Goal: Task Accomplishment & Management: Complete application form

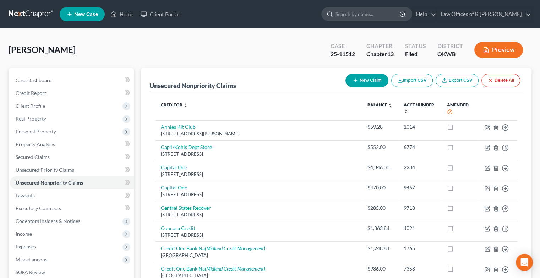
click at [370, 15] on input "search" at bounding box center [368, 13] width 65 height 13
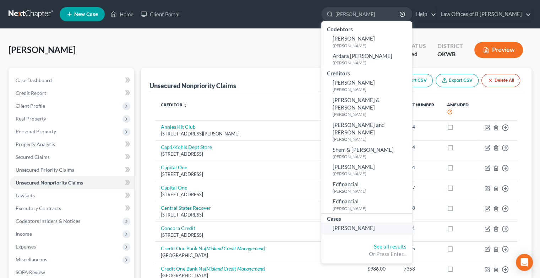
type input "[PERSON_NAME]"
click at [372, 225] on span "[PERSON_NAME]" at bounding box center [354, 228] width 42 height 6
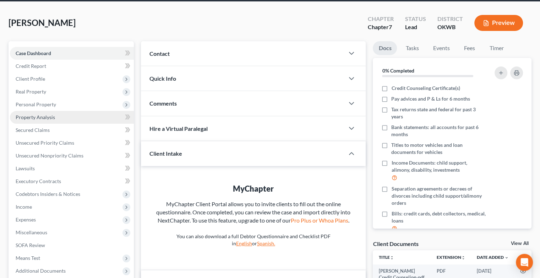
scroll to position [27, 0]
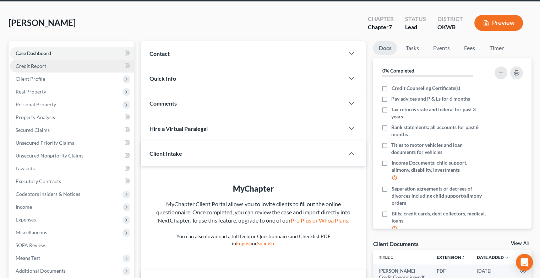
click at [31, 68] on span "Credit Report" at bounding box center [31, 66] width 31 height 6
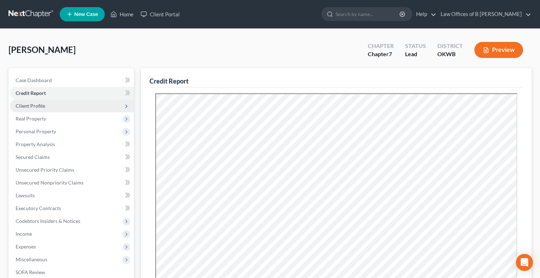
click at [41, 108] on span "Client Profile" at bounding box center [30, 106] width 29 height 6
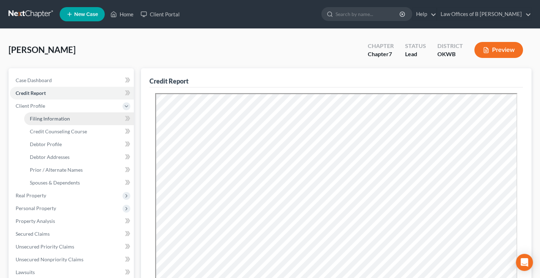
click at [54, 117] on span "Filing Information" at bounding box center [50, 118] width 40 height 6
select select "1"
select select "0"
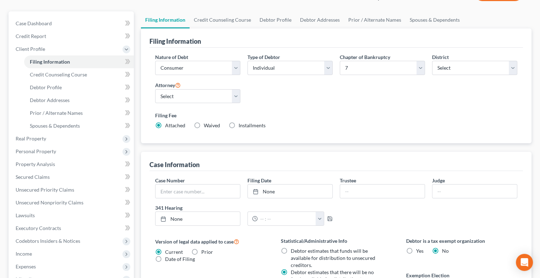
scroll to position [59, 0]
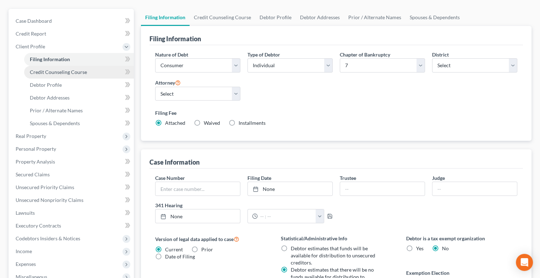
click at [84, 76] on link "Credit Counseling Course" at bounding box center [79, 72] width 110 height 13
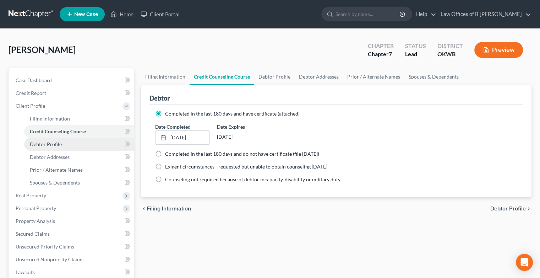
click at [58, 145] on span "Debtor Profile" at bounding box center [46, 144] width 32 height 6
select select "3"
select select "2"
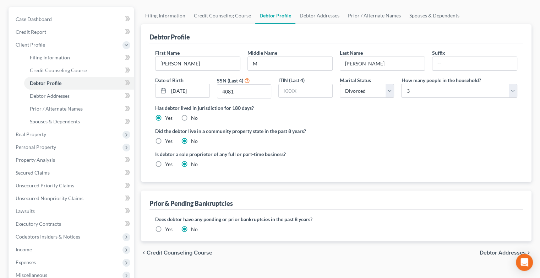
scroll to position [61, 0]
click at [60, 95] on span "Debtor Addresses" at bounding box center [50, 96] width 40 height 6
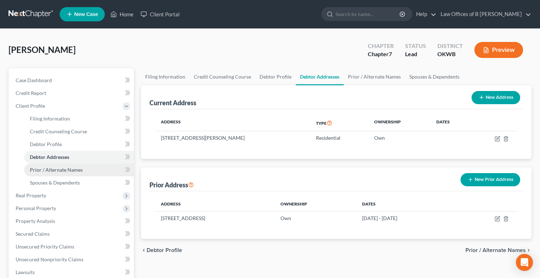
click at [68, 172] on span "Prior / Alternate Names" at bounding box center [56, 170] width 53 height 6
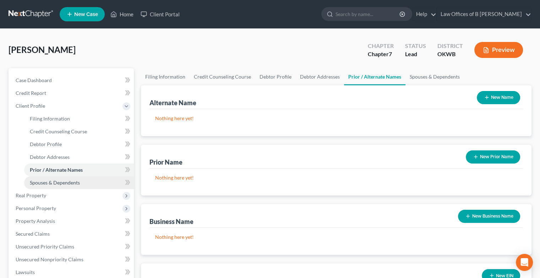
click at [62, 185] on link "Spouses & Dependents" at bounding box center [79, 182] width 110 height 13
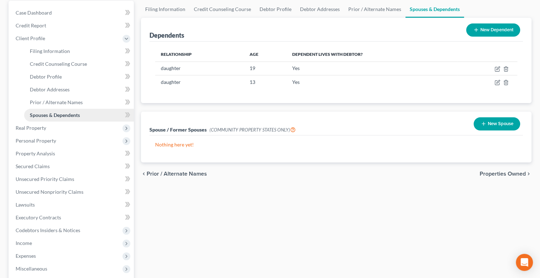
scroll to position [68, 0]
click at [38, 130] on span "Real Property" at bounding box center [72, 127] width 124 height 13
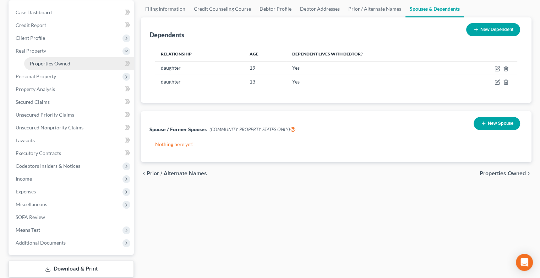
click at [54, 66] on span "Properties Owned" at bounding box center [50, 63] width 41 height 6
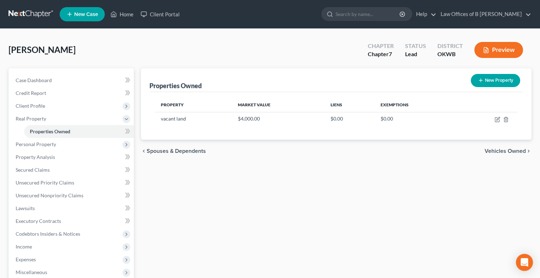
click at [496, 149] on span "Vehicles Owned" at bounding box center [505, 151] width 41 height 6
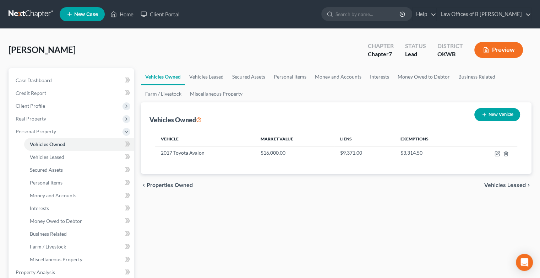
click at [504, 185] on span "Vehicles Leased" at bounding box center [506, 185] width 42 height 6
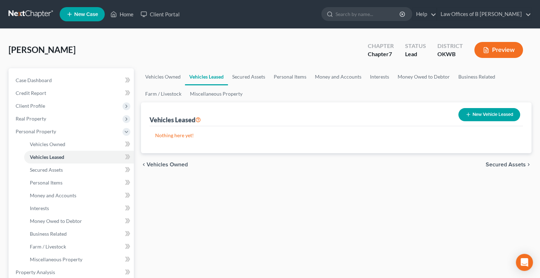
click at [503, 164] on span "Secured Assets" at bounding box center [506, 165] width 40 height 6
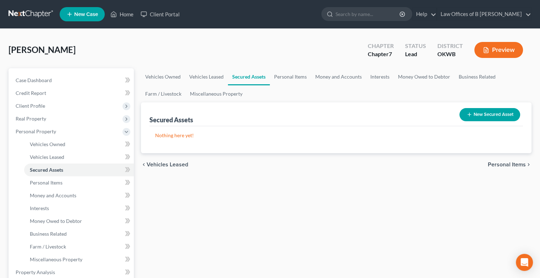
click at [503, 164] on span "Personal Items" at bounding box center [507, 165] width 38 height 6
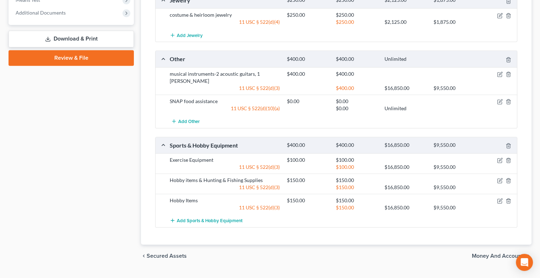
scroll to position [420, 0]
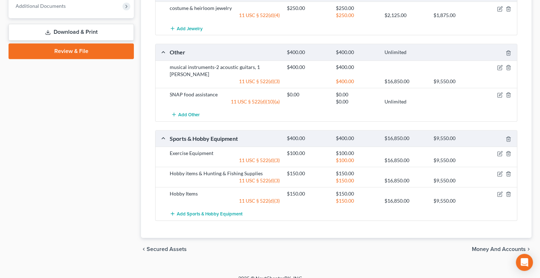
click at [493, 246] on span "Money and Accounts" at bounding box center [499, 249] width 54 height 6
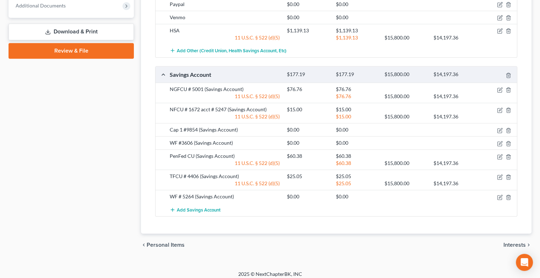
scroll to position [423, 0]
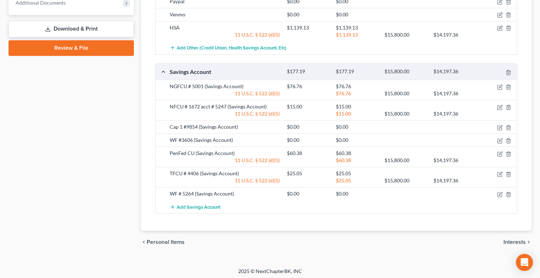
click at [512, 241] on span "Interests" at bounding box center [515, 242] width 22 height 6
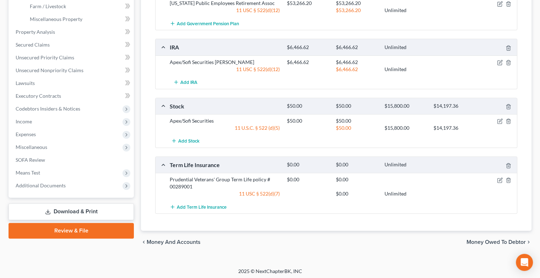
scroll to position [241, 0]
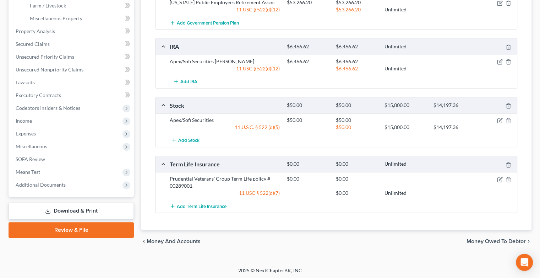
click at [495, 239] on span "Money Owed to Debtor" at bounding box center [496, 241] width 59 height 6
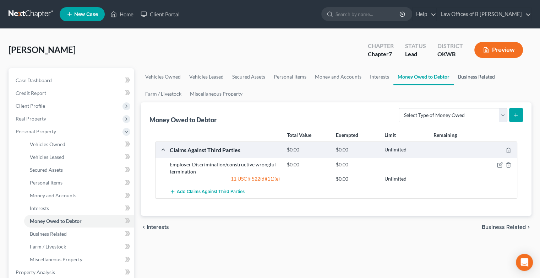
click at [481, 76] on link "Business Related" at bounding box center [476, 76] width 45 height 17
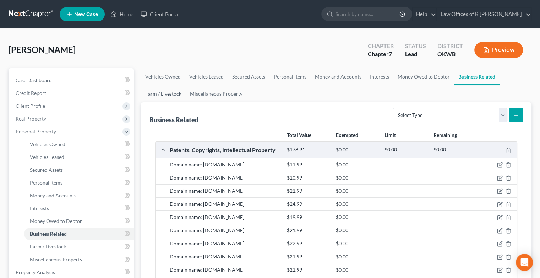
click at [165, 96] on link "Farm / Livestock" at bounding box center [163, 93] width 45 height 17
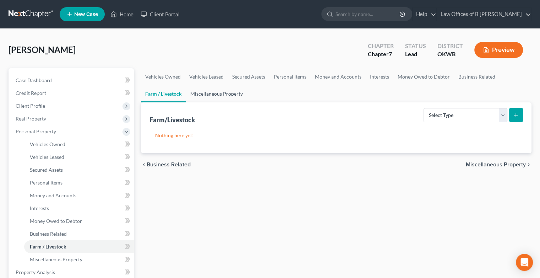
click at [211, 92] on link "Miscellaneous Property" at bounding box center [216, 93] width 61 height 17
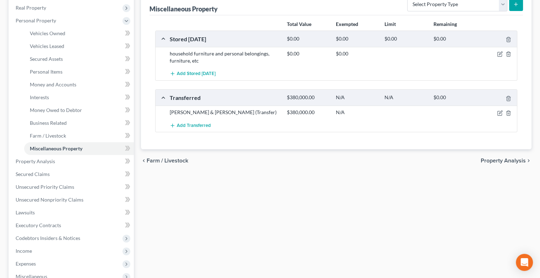
scroll to position [114, 0]
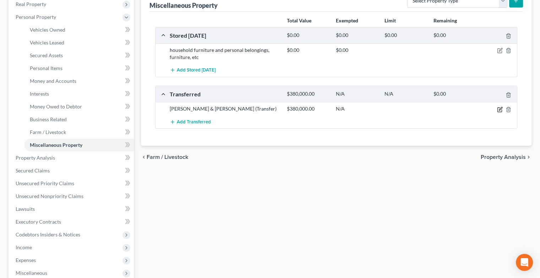
click at [500, 109] on icon "button" at bounding box center [500, 108] width 3 height 3
select select "Ordinary ([DATE])"
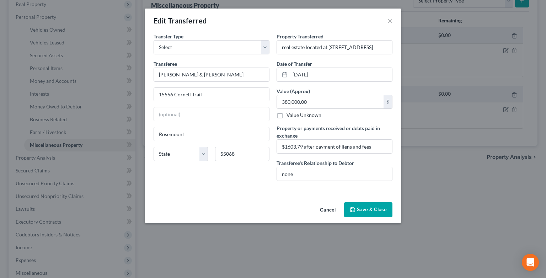
click at [384, 210] on button "Save & Close" at bounding box center [368, 209] width 48 height 15
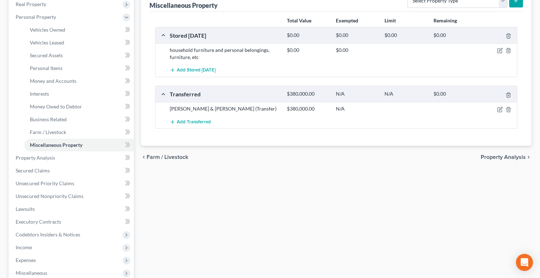
click at [495, 156] on span "Property Analysis" at bounding box center [503, 157] width 45 height 6
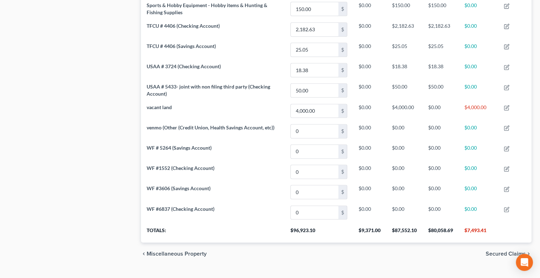
scroll to position [964, 0]
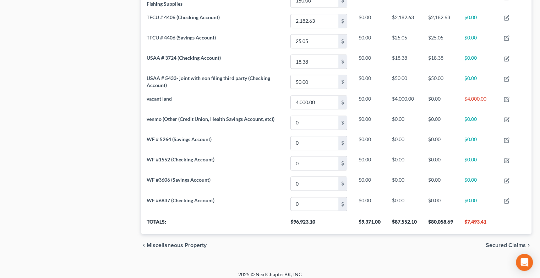
click at [504, 242] on span "Secured Claims" at bounding box center [506, 245] width 40 height 6
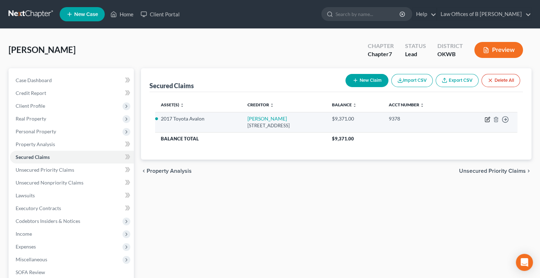
click at [489, 119] on icon "button" at bounding box center [488, 118] width 3 height 3
select select "45"
select select "0"
select select "2"
select select "0"
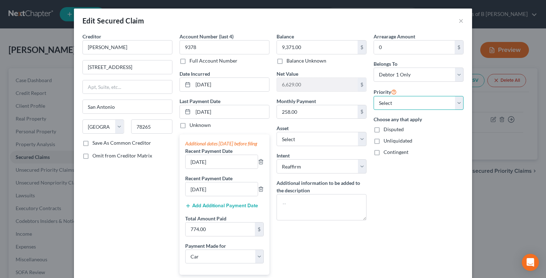
click at [453, 104] on select "Select 1st 2nd 3rd 4th 5th 6th 7th 8th 9th 10th 11th 12th 13th 14th 15th 16th 1…" at bounding box center [418, 103] width 90 height 14
select select "0"
click at [373, 96] on select "Select 1st 2nd 3rd 4th 5th 6th 7th 8th 9th 10th 11th 12th 13th 14th 15th 16th 1…" at bounding box center [418, 103] width 90 height 14
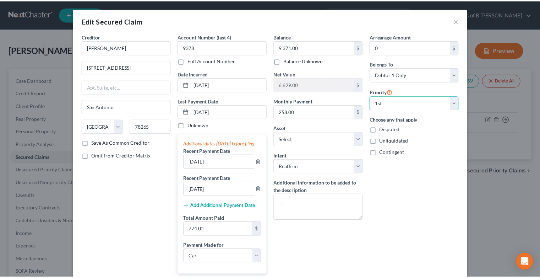
scroll to position [123, 0]
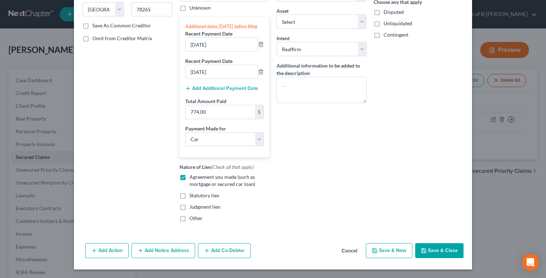
click at [434, 247] on button "Save & Close" at bounding box center [439, 250] width 48 height 15
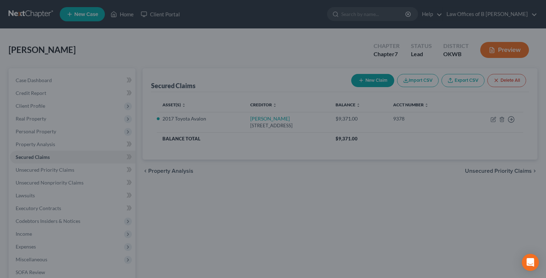
select select "15"
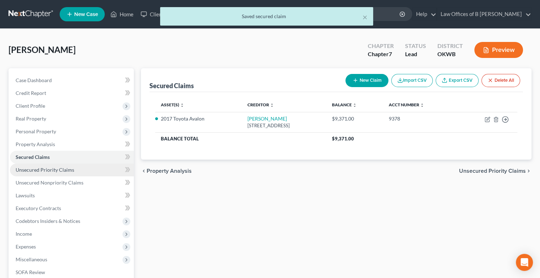
click at [52, 169] on span "Unsecured Priority Claims" at bounding box center [45, 170] width 59 height 6
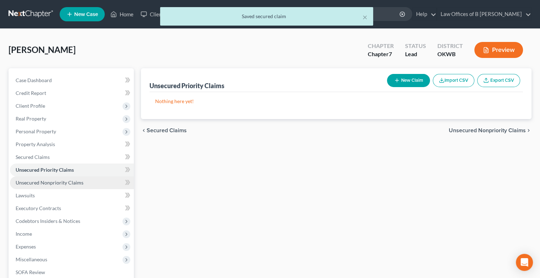
click at [72, 181] on span "Unsecured Nonpriority Claims" at bounding box center [50, 182] width 68 height 6
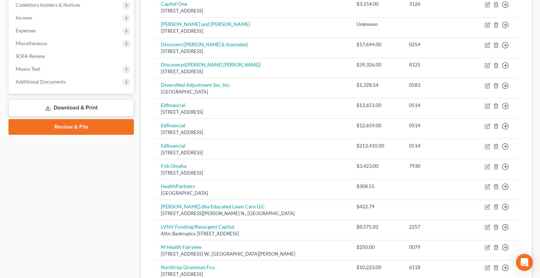
scroll to position [215, 0]
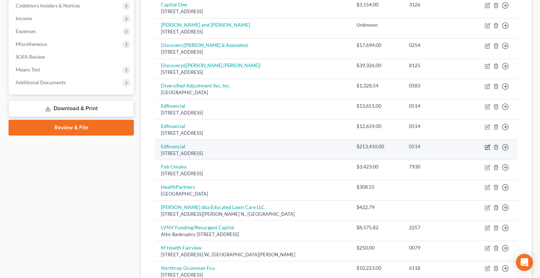
click at [487, 147] on icon "button" at bounding box center [488, 147] width 6 height 6
select select "44"
select select "17"
select select "0"
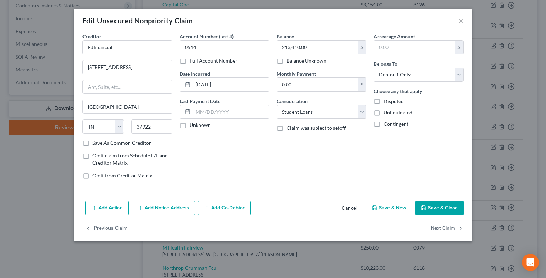
click at [433, 204] on button "Save & Close" at bounding box center [439, 207] width 48 height 15
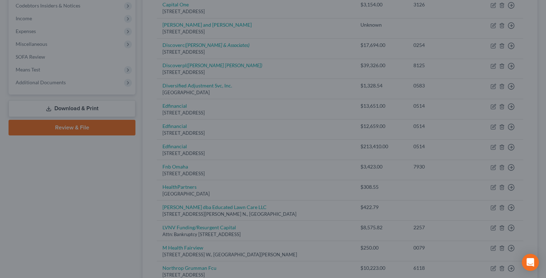
type input "0"
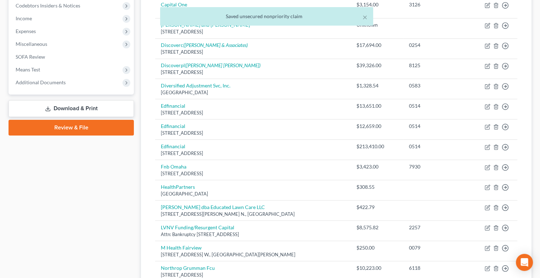
scroll to position [375, 0]
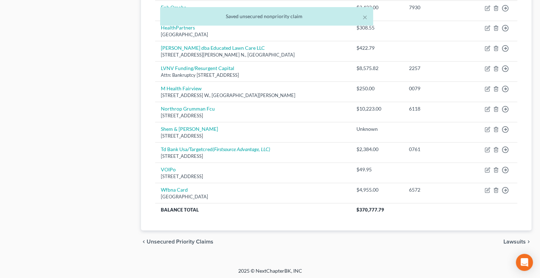
click at [510, 239] on span "Lawsuits" at bounding box center [515, 242] width 22 height 6
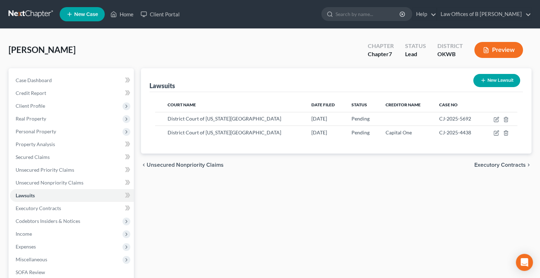
click at [503, 164] on span "Executory Contracts" at bounding box center [501, 165] width 52 height 6
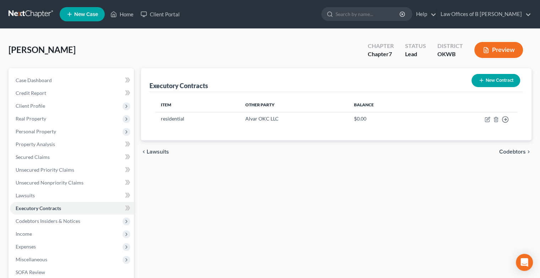
click at [508, 152] on span "Codebtors" at bounding box center [513, 152] width 27 height 6
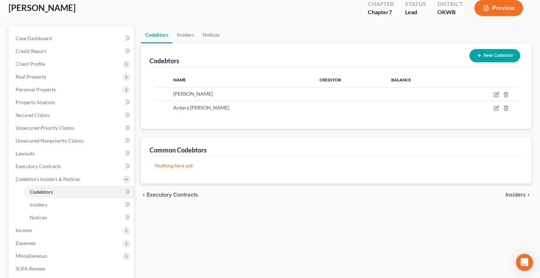
scroll to position [44, 0]
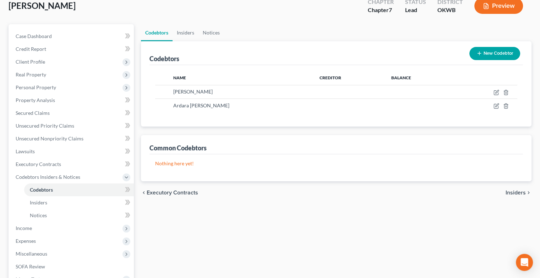
click at [517, 190] on span "Insiders" at bounding box center [516, 193] width 20 height 6
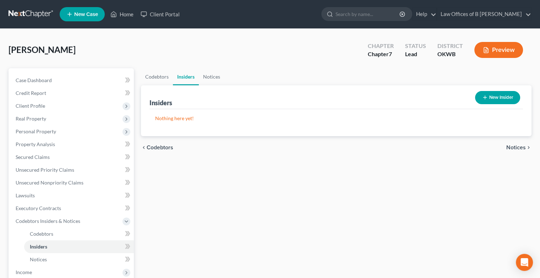
click at [516, 149] on span "Notices" at bounding box center [517, 148] width 20 height 6
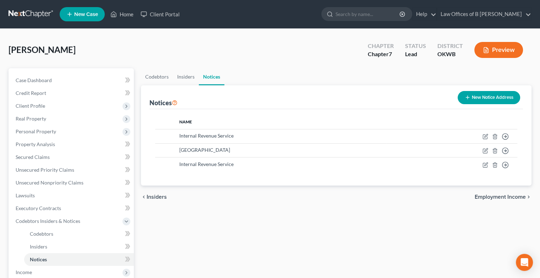
click at [476, 99] on button "New Notice Address" at bounding box center [489, 97] width 63 height 13
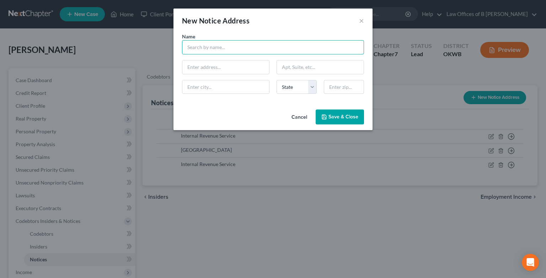
click at [304, 51] on input "text" at bounding box center [273, 47] width 182 height 14
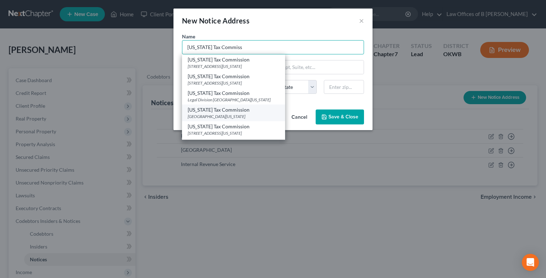
scroll to position [15, 0]
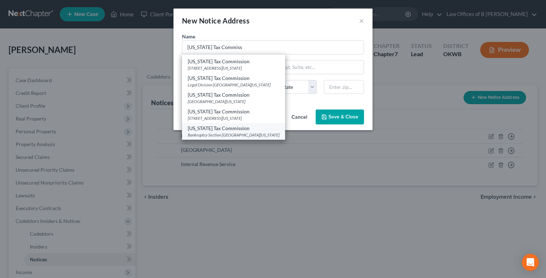
click at [235, 129] on div "[US_STATE] Tax Commission" at bounding box center [234, 128] width 92 height 7
type input "[US_STATE] Tax Commission"
type input "Bankruptcy Section"
type input "Box 53248"
type input "[US_STATE][GEOGRAPHIC_DATA]"
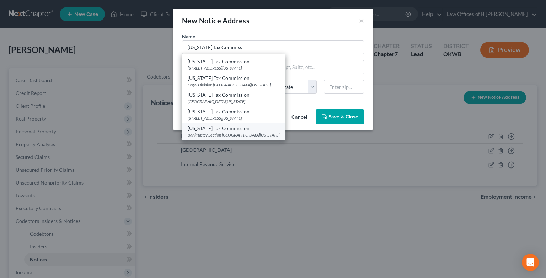
select select "37"
type input "73152"
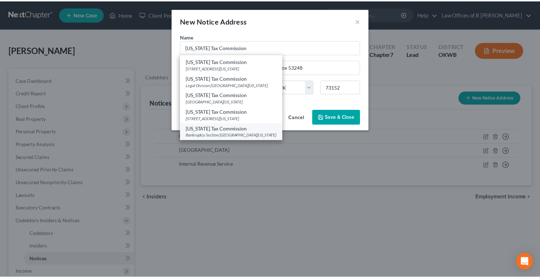
scroll to position [0, 0]
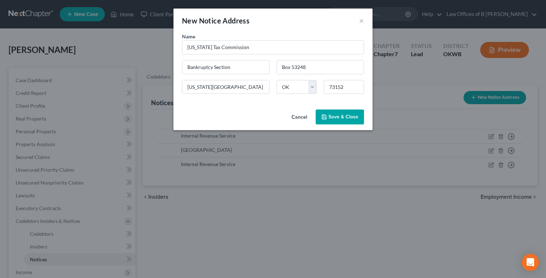
click at [343, 119] on span "Save & Close" at bounding box center [343, 117] width 30 height 6
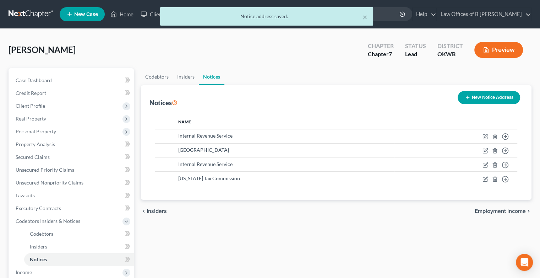
click at [495, 212] on span "Employment Income" at bounding box center [500, 211] width 51 height 6
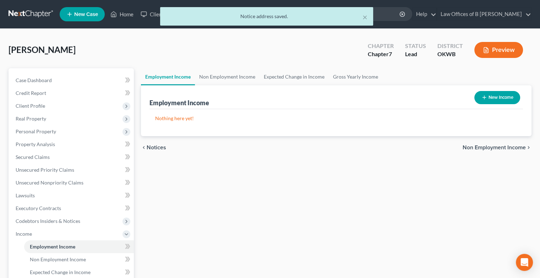
click at [492, 148] on span "Non Employment Income" at bounding box center [494, 148] width 63 height 6
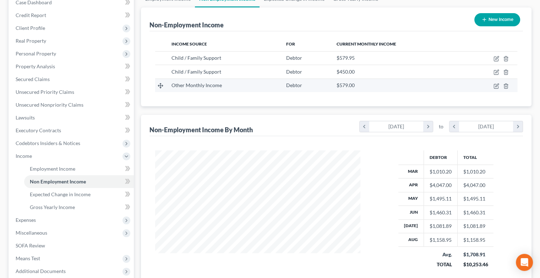
scroll to position [150, 0]
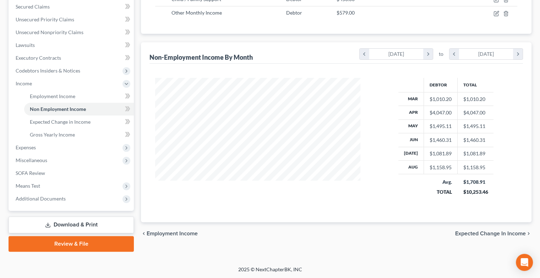
click at [488, 232] on span "Expected Change in Income" at bounding box center [491, 234] width 71 height 6
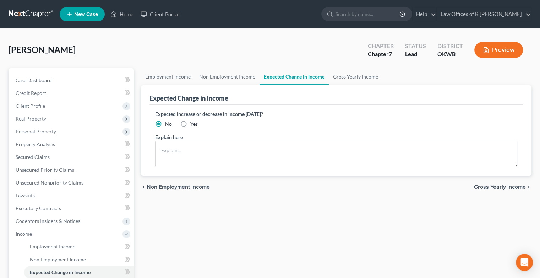
click at [500, 186] on span "Gross Yearly Income" at bounding box center [500, 187] width 52 height 6
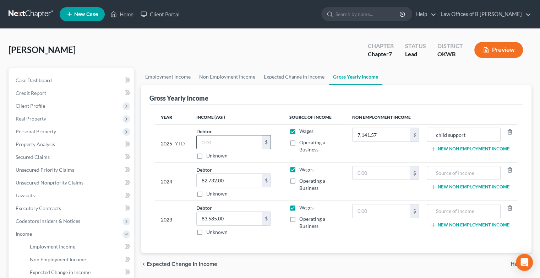
click at [217, 138] on input "text" at bounding box center [229, 142] width 65 height 14
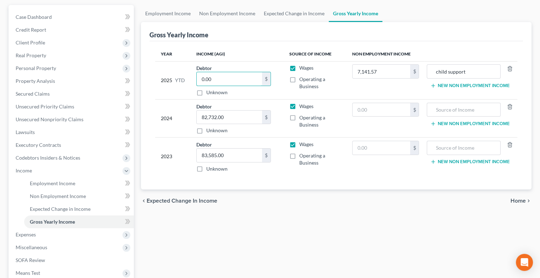
scroll to position [64, 0]
type input "0.00"
click at [522, 199] on span "Home" at bounding box center [518, 201] width 15 height 6
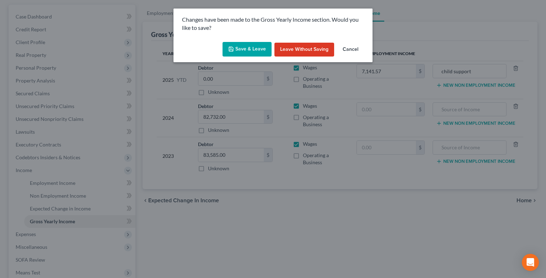
click at [265, 46] on button "Save & Leave" at bounding box center [246, 49] width 49 height 15
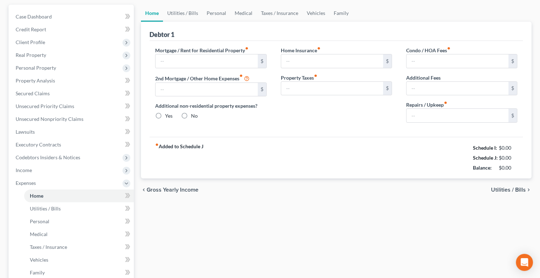
type input "1,000.00"
type input "0.00"
radio input "true"
type input "0.00"
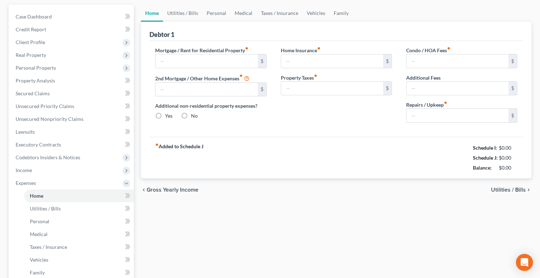
type input "0.00"
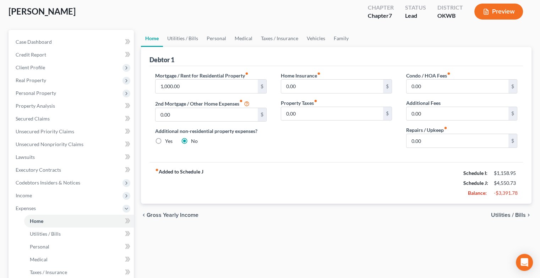
scroll to position [39, 0]
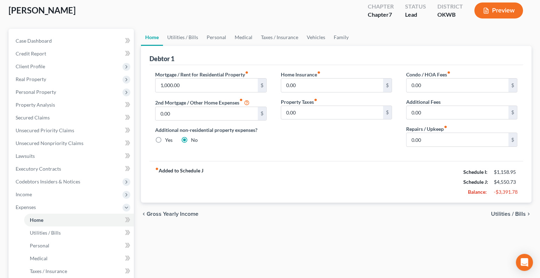
click at [512, 212] on span "Utilities / Bills" at bounding box center [508, 214] width 35 height 6
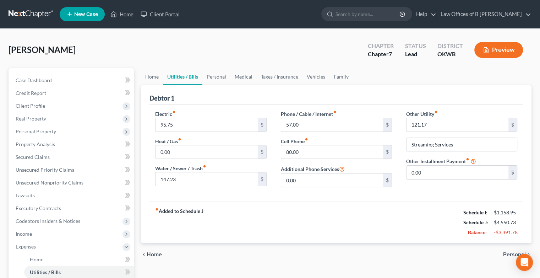
click at [508, 255] on span "Personal" at bounding box center [514, 255] width 23 height 6
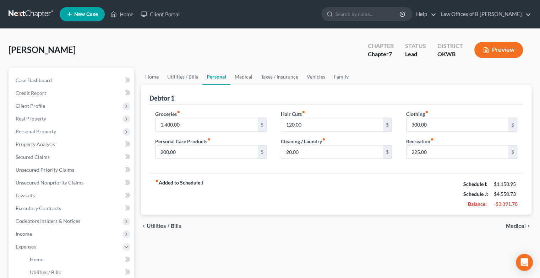
click at [512, 226] on span "Medical" at bounding box center [516, 226] width 20 height 6
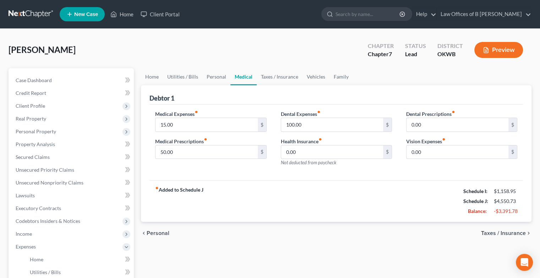
click at [516, 232] on span "Taxes / Insurance" at bounding box center [503, 233] width 45 height 6
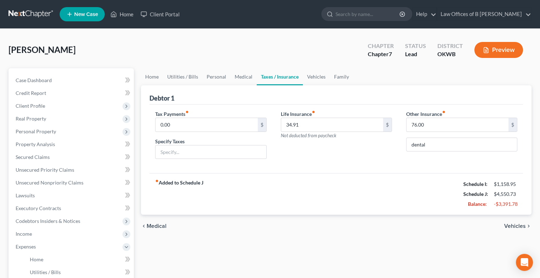
click at [514, 224] on span "Vehicles" at bounding box center [516, 226] width 22 height 6
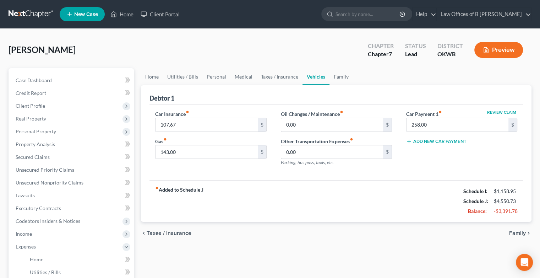
click at [518, 232] on span "Family" at bounding box center [518, 233] width 17 height 6
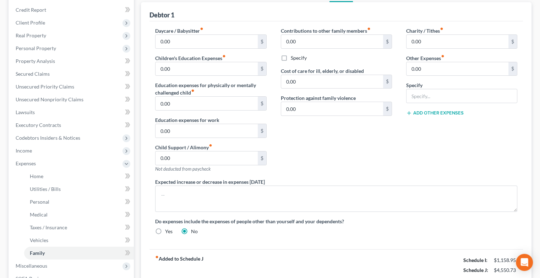
scroll to position [189, 0]
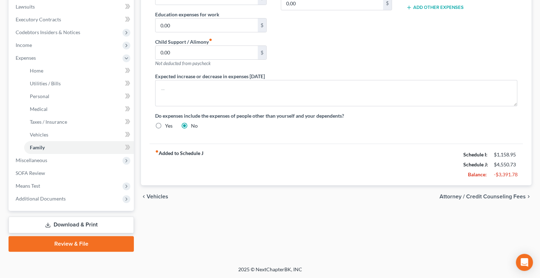
click at [488, 194] on span "Attorney / Credit Counseling Fees" at bounding box center [483, 197] width 86 height 6
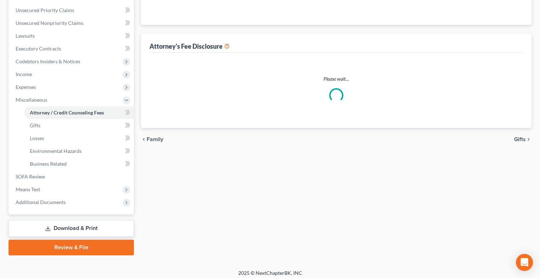
select select "0"
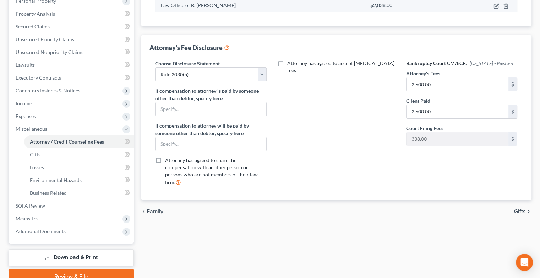
scroll to position [131, 0]
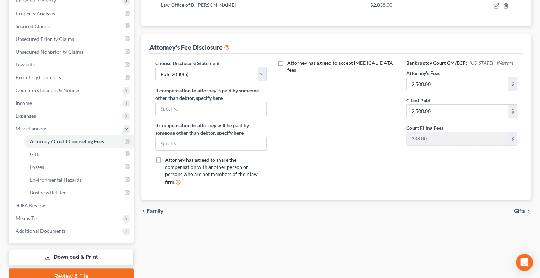
click at [380, 120] on div "Choose Disclosure Statement Select Rule 2030(b) If compensation to attorney is …" at bounding box center [336, 125] width 377 height 132
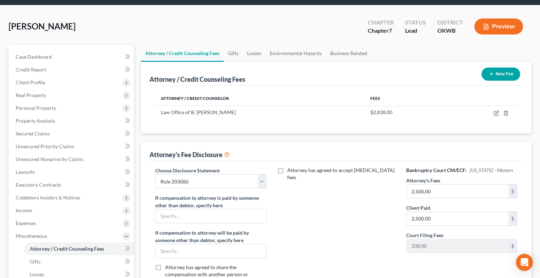
scroll to position [23, 0]
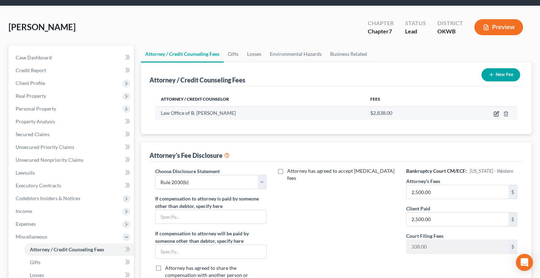
click at [497, 112] on icon "button" at bounding box center [497, 112] width 3 height 3
select select "37"
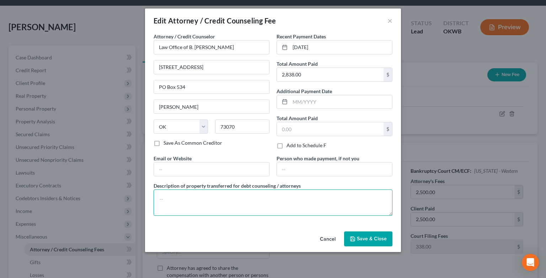
click at [220, 199] on textarea at bounding box center [272, 202] width 239 height 26
type textarea "Attorney Fee $2,500; Filing fee $338"
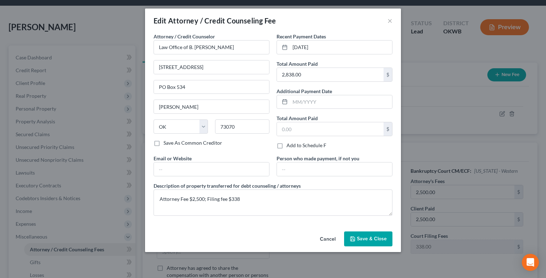
click at [359, 239] on span "Save & Close" at bounding box center [372, 239] width 30 height 6
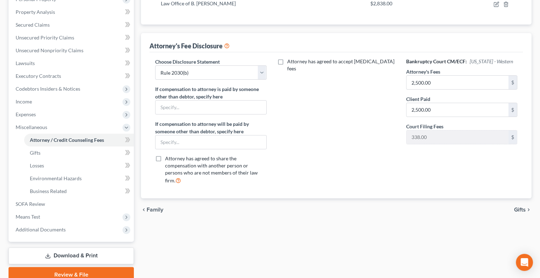
scroll to position [133, 0]
click at [523, 206] on span "Gifts" at bounding box center [521, 209] width 12 height 6
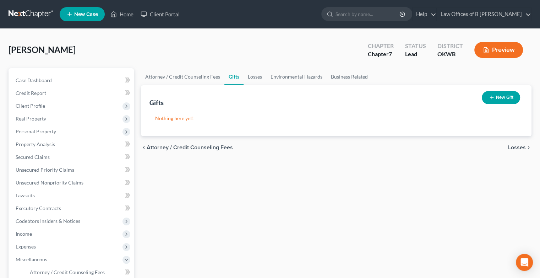
click at [512, 146] on span "Losses" at bounding box center [517, 148] width 18 height 6
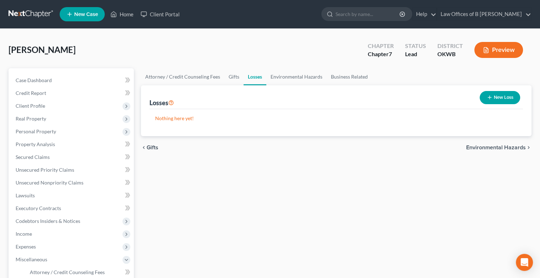
click at [495, 148] on span "Environmental Hazards" at bounding box center [497, 148] width 60 height 6
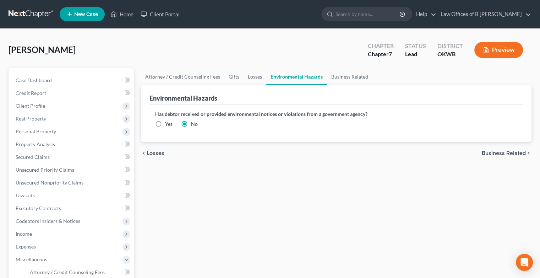
click at [500, 151] on span "Business Related" at bounding box center [504, 153] width 44 height 6
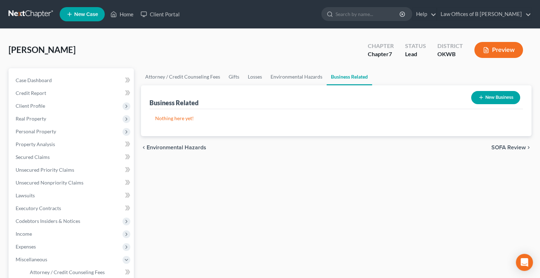
click at [501, 146] on span "SOFA Review" at bounding box center [509, 148] width 34 height 6
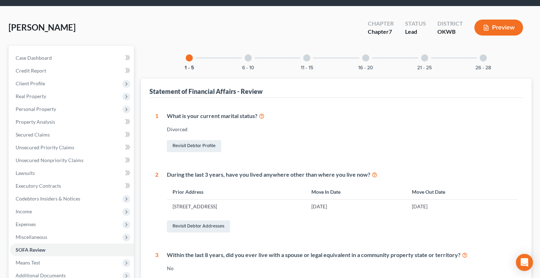
scroll to position [22, 0]
click at [246, 58] on div at bounding box center [248, 58] width 7 height 7
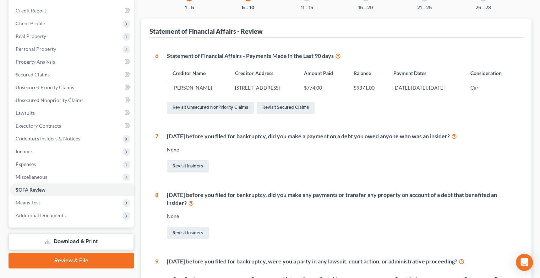
scroll to position [0, 0]
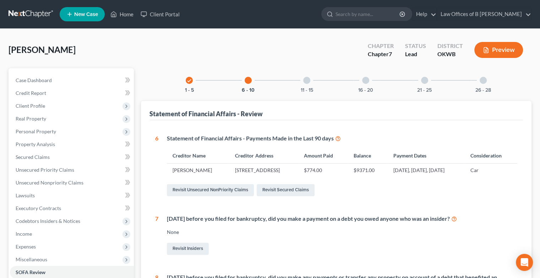
click at [308, 79] on div at bounding box center [306, 80] width 7 height 7
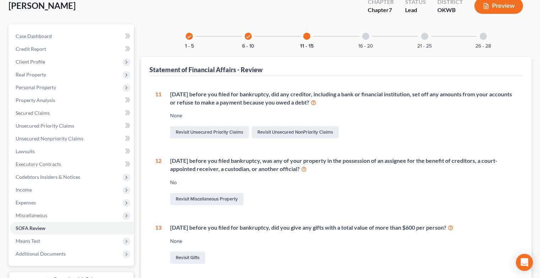
scroll to position [41, 0]
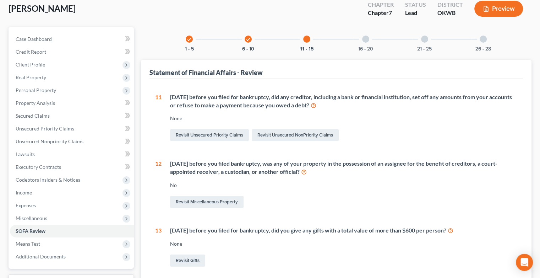
click at [367, 41] on div at bounding box center [365, 39] width 7 height 7
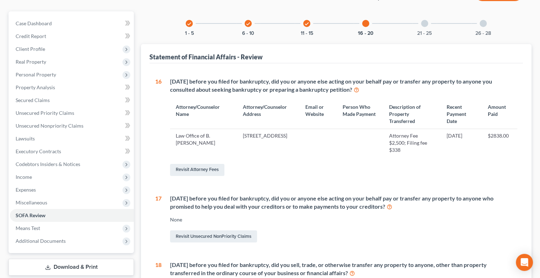
scroll to position [57, 0]
click at [204, 167] on link "Revisit Attorney Fees" at bounding box center [197, 170] width 54 height 12
select select "0"
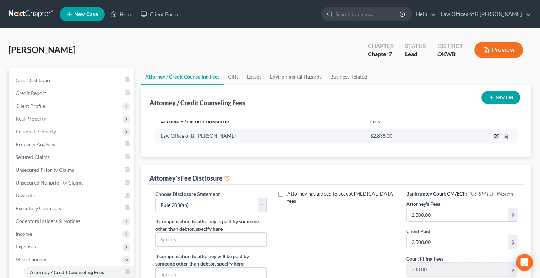
click at [496, 136] on icon "button" at bounding box center [497, 135] width 3 height 3
select select "37"
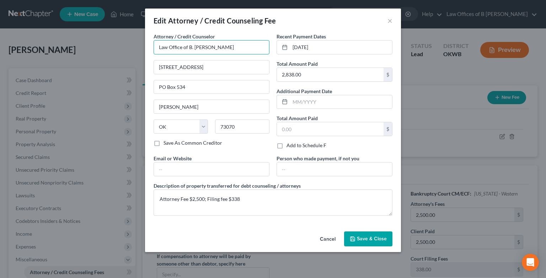
drag, startPoint x: 230, startPoint y: 45, endPoint x: 146, endPoint y: 38, distance: 84.5
click at [146, 38] on div "Attorney / Credit Counselor * Law Office of B. [PERSON_NAME] [STREET_ADDRESS] […" at bounding box center [273, 131] width 256 height 196
click at [232, 41] on input "Law Office of B. [PERSON_NAME]" at bounding box center [211, 47] width 116 height 14
type input "L"
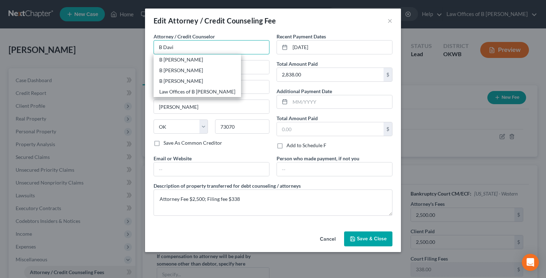
type input "B [PERSON_NAME]"
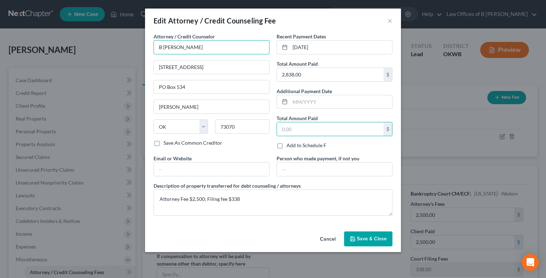
click at [200, 44] on input "B [PERSON_NAME]" at bounding box center [211, 47] width 116 height 14
click at [198, 48] on input "B [PERSON_NAME]" at bounding box center [211, 47] width 116 height 14
click at [157, 68] on input "[STREET_ADDRESS]" at bounding box center [211, 67] width 115 height 14
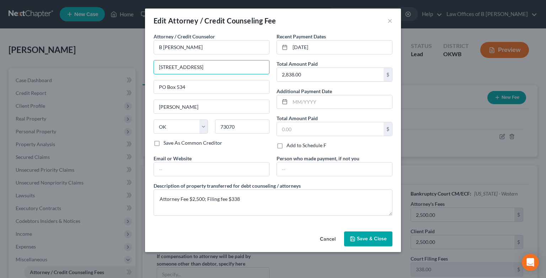
drag, startPoint x: 206, startPoint y: 64, endPoint x: 135, endPoint y: 58, distance: 71.3
click at [135, 58] on div "Edit Attorney / Credit Counseling Fee × Attorney / Credit Counselor * B [PERSON…" at bounding box center [273, 139] width 546 height 278
type input "[STREET_ADDRESS]"
click at [365, 239] on span "Save & Close" at bounding box center [372, 239] width 30 height 6
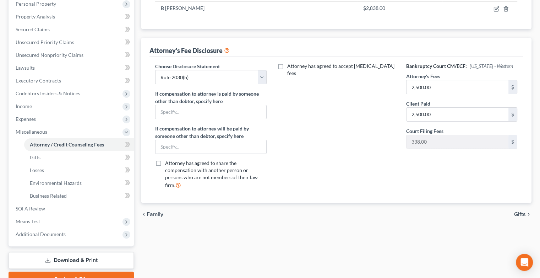
scroll to position [129, 0]
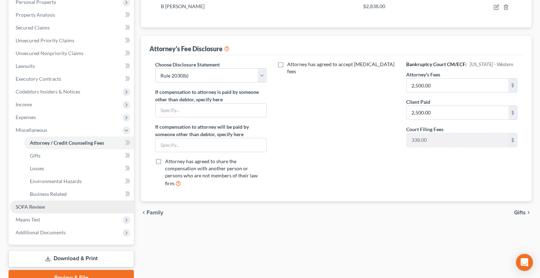
click at [34, 208] on span "SOFA Review" at bounding box center [30, 207] width 29 height 6
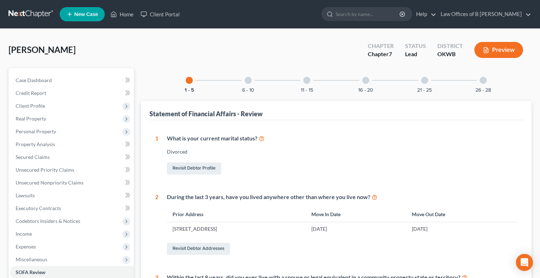
click at [306, 79] on div at bounding box center [306, 80] width 7 height 7
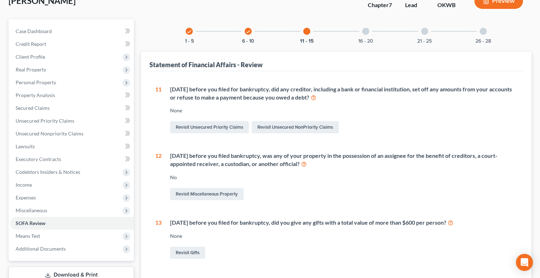
scroll to position [49, 0]
click at [253, 33] on div "check 6 - 10" at bounding box center [248, 32] width 24 height 24
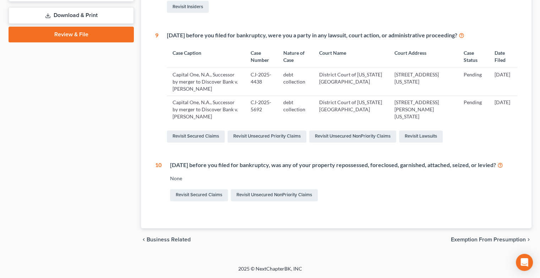
scroll to position [0, 0]
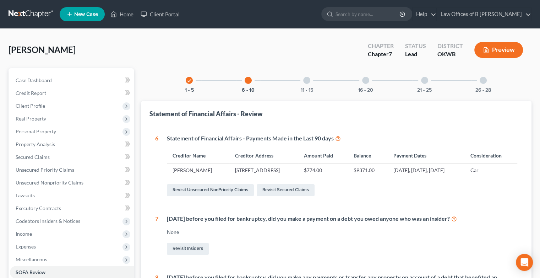
click at [367, 77] on div at bounding box center [365, 80] width 7 height 7
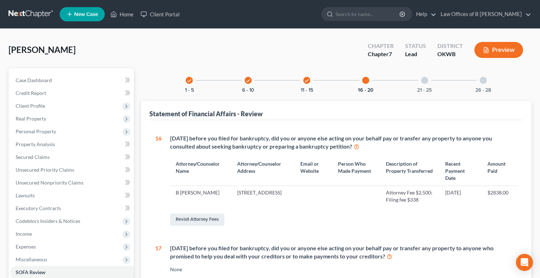
click at [426, 81] on div at bounding box center [424, 80] width 7 height 7
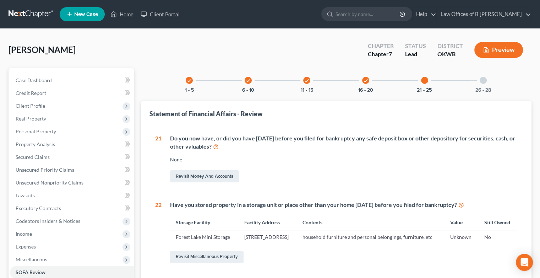
click at [485, 79] on div at bounding box center [483, 80] width 7 height 7
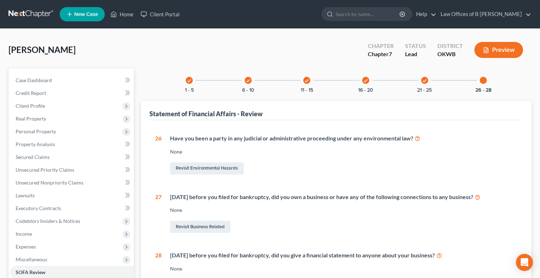
scroll to position [99, 0]
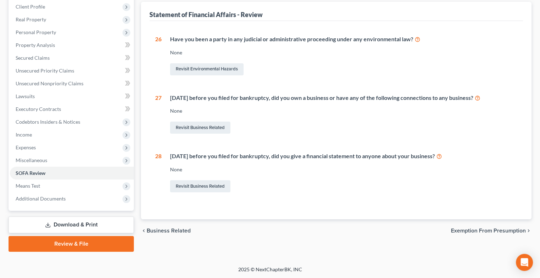
click at [470, 228] on span "Exemption from Presumption" at bounding box center [488, 231] width 75 height 6
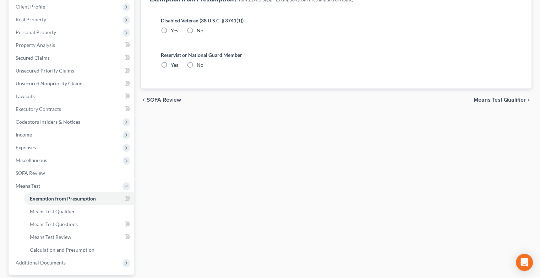
radio input "true"
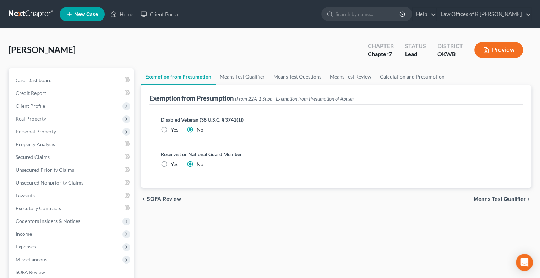
click at [501, 197] on span "Means Test Qualifier" at bounding box center [500, 199] width 52 height 6
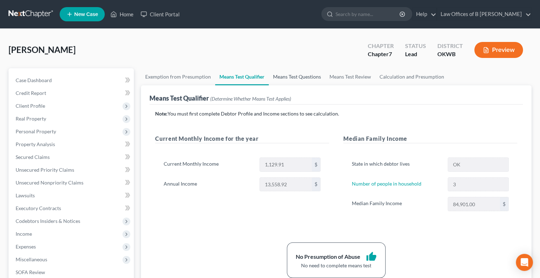
click at [286, 75] on link "Means Test Questions" at bounding box center [297, 76] width 56 height 17
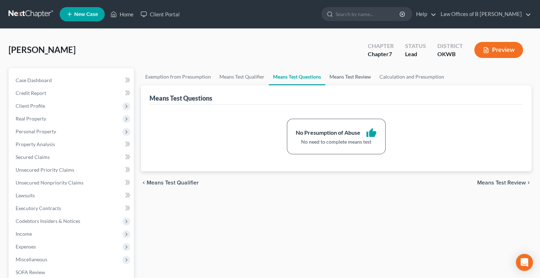
click at [341, 78] on link "Means Test Review" at bounding box center [350, 76] width 50 height 17
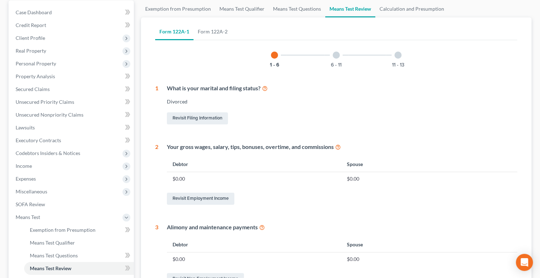
scroll to position [53, 0]
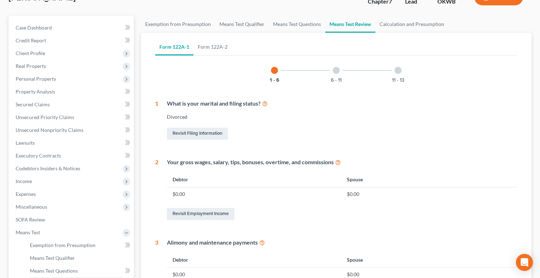
click at [335, 74] on div "6 - 11" at bounding box center [336, 70] width 24 height 24
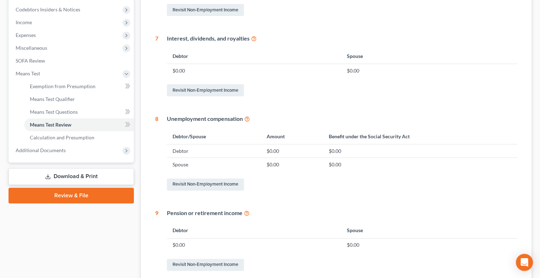
scroll to position [213, 0]
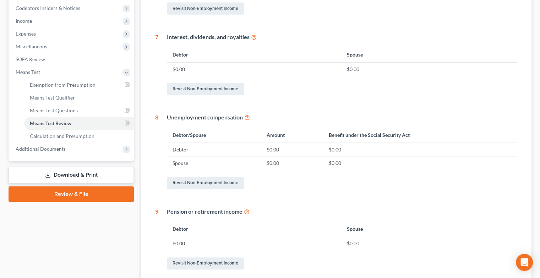
click at [395, 114] on div "Unemployment compensation" at bounding box center [342, 117] width 351 height 8
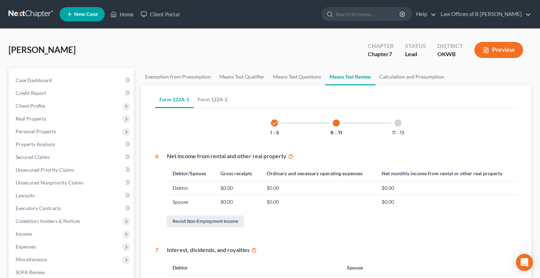
click at [402, 123] on div "11 - 13" at bounding box center [398, 123] width 24 height 24
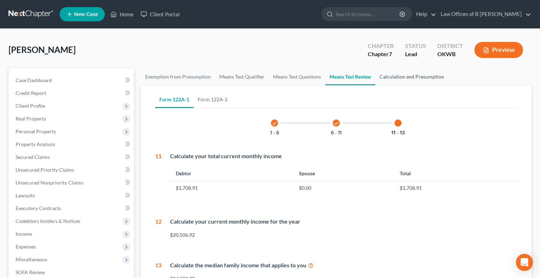
click at [400, 79] on link "Calculation and Presumption" at bounding box center [412, 76] width 73 height 17
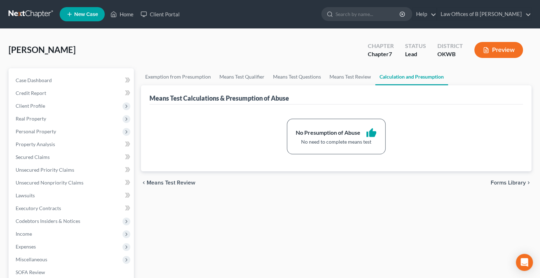
click at [515, 183] on span "Forms Library" at bounding box center [508, 183] width 35 height 6
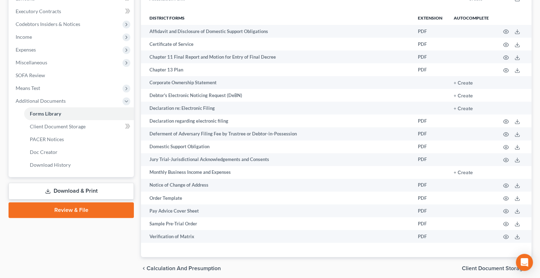
scroll to position [199, 0]
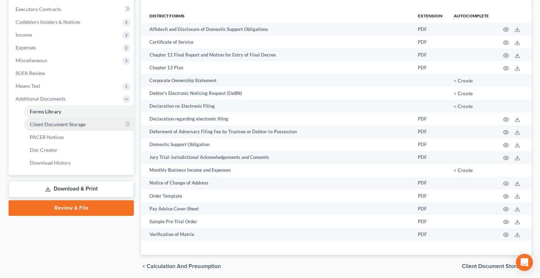
click at [51, 126] on span "Client Document Storage" at bounding box center [58, 124] width 56 height 6
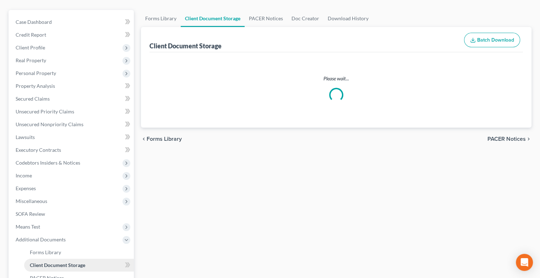
select select "0"
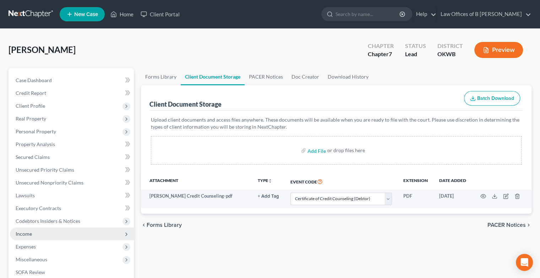
click at [22, 233] on span "Income" at bounding box center [24, 234] width 16 height 6
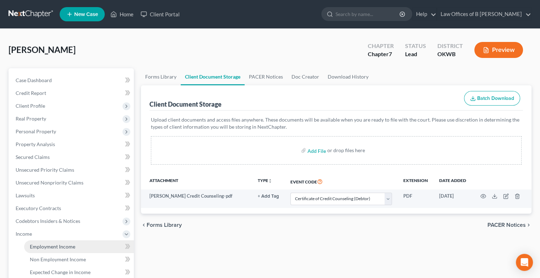
click at [41, 247] on span "Employment Income" at bounding box center [52, 246] width 45 height 6
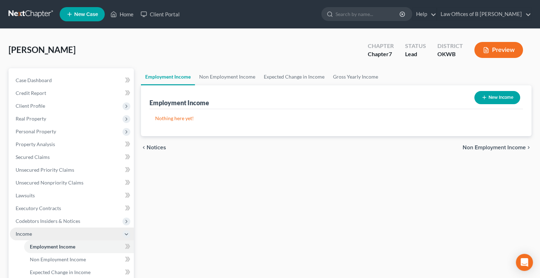
scroll to position [150, 0]
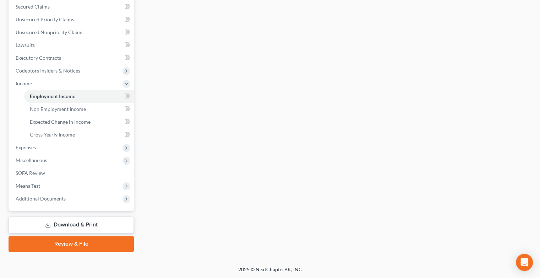
click at [69, 225] on link "Download & Print" at bounding box center [71, 224] width 125 height 17
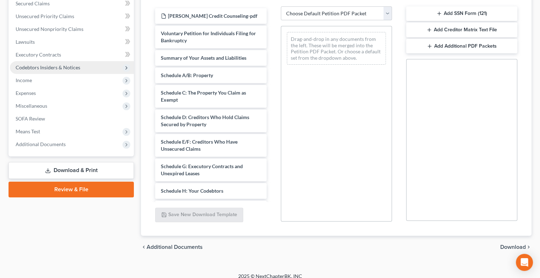
scroll to position [160, 0]
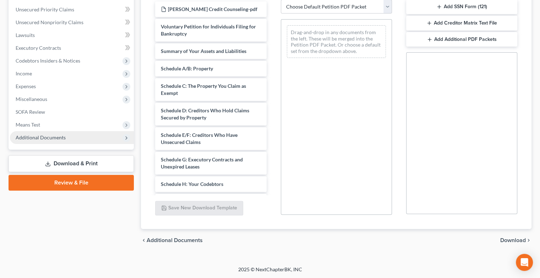
click at [45, 138] on span "Additional Documents" at bounding box center [41, 137] width 50 height 6
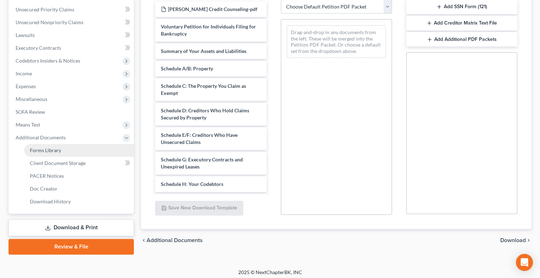
click at [57, 148] on span "Forms Library" at bounding box center [45, 150] width 31 height 6
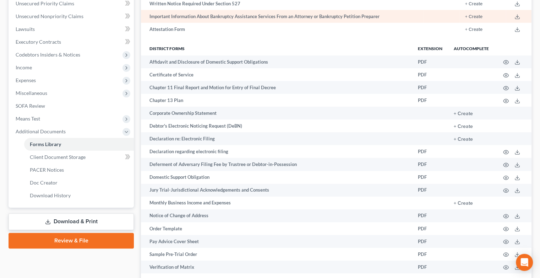
scroll to position [228, 0]
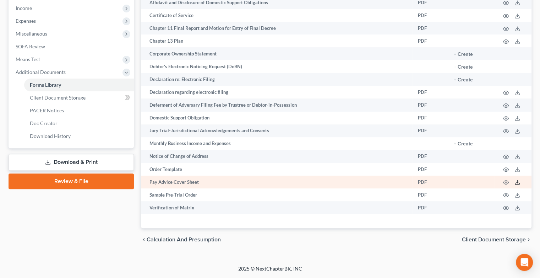
click at [517, 183] on icon at bounding box center [518, 182] width 6 height 6
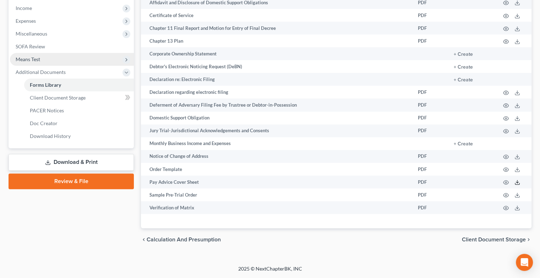
scroll to position [0, 0]
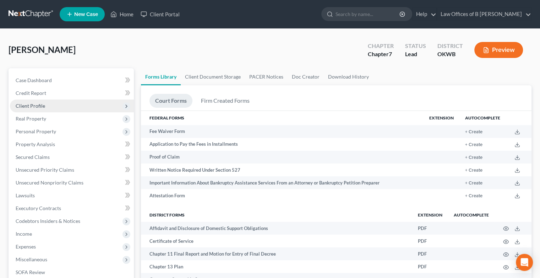
click at [38, 110] on span "Client Profile" at bounding box center [72, 105] width 124 height 13
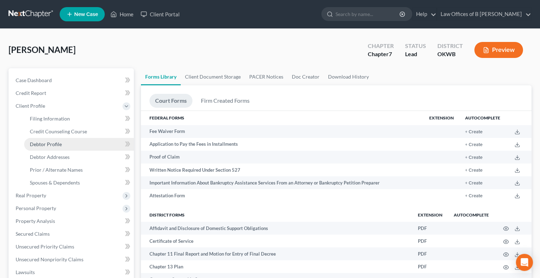
click at [58, 146] on span "Debtor Profile" at bounding box center [46, 144] width 32 height 6
select select "3"
select select "2"
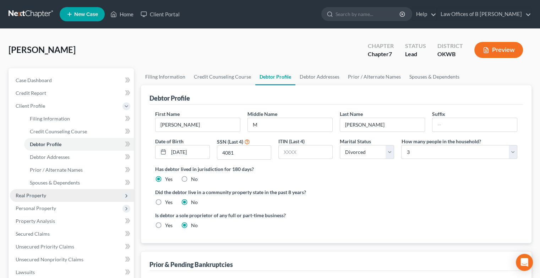
scroll to position [176, 0]
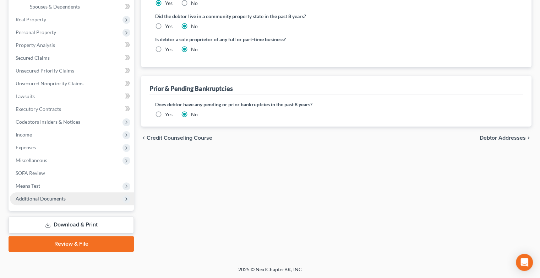
click at [58, 199] on span "Additional Documents" at bounding box center [41, 198] width 50 height 6
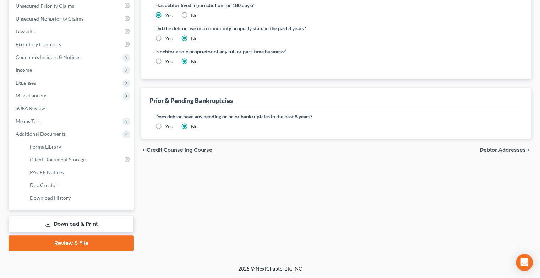
scroll to position [163, 0]
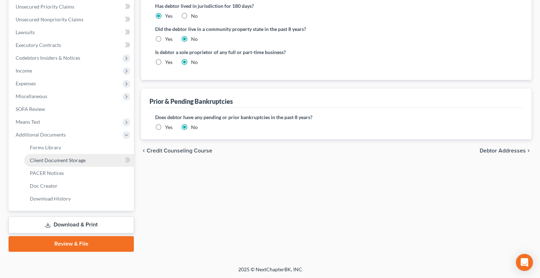
click at [63, 162] on span "Client Document Storage" at bounding box center [58, 160] width 56 height 6
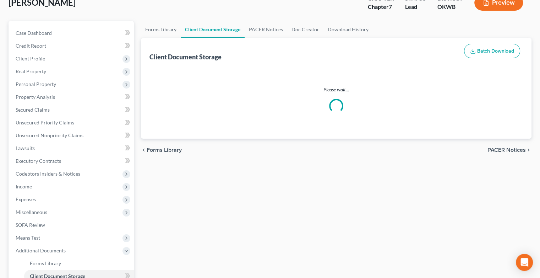
scroll to position [2, 0]
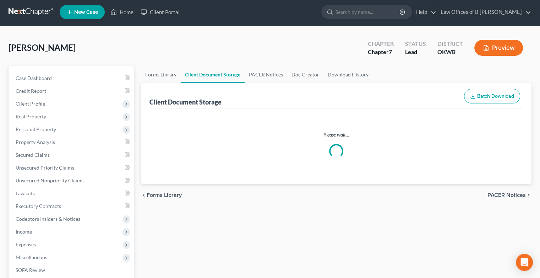
select select "0"
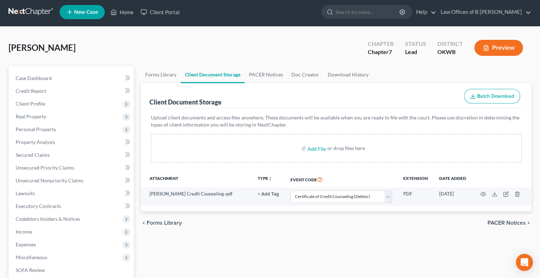
scroll to position [0, 0]
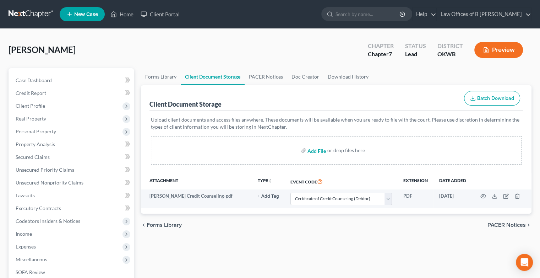
click at [320, 150] on input "file" at bounding box center [316, 150] width 17 height 13
type input "C:\fakepath\[PERSON_NAME] PayAdvice Cvr Sheet.pdf"
select select "0"
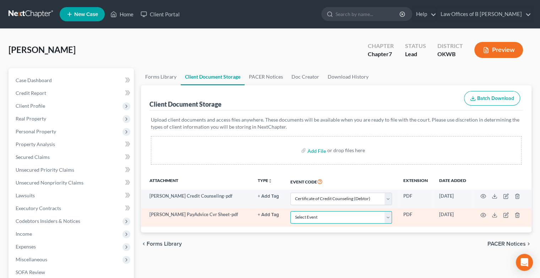
click at [387, 217] on select "Select Event Certificate of Credit Counseling (Debtor) Certificate of Credit Co…" at bounding box center [342, 217] width 102 height 12
select select "3"
click at [291, 211] on select "Select Event Certificate of Credit Counseling (Debtor) Certificate of Credit Co…" at bounding box center [342, 217] width 102 height 12
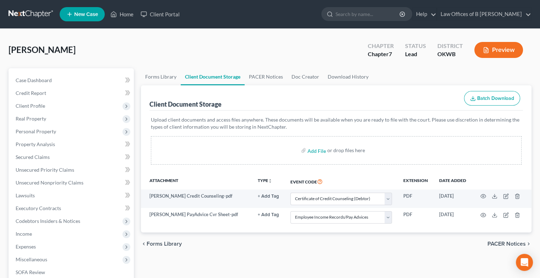
click at [492, 242] on span "PACER Notices" at bounding box center [507, 244] width 38 height 6
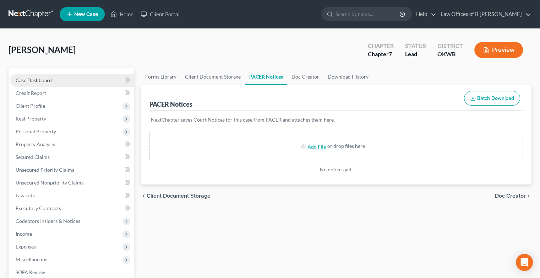
click at [36, 80] on span "Case Dashboard" at bounding box center [34, 80] width 36 height 6
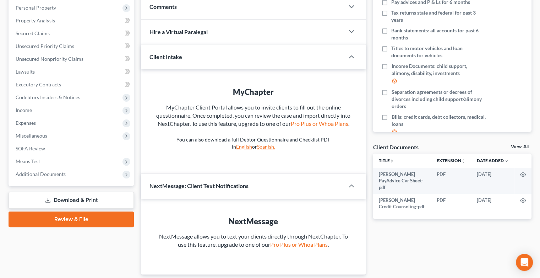
scroll to position [147, 0]
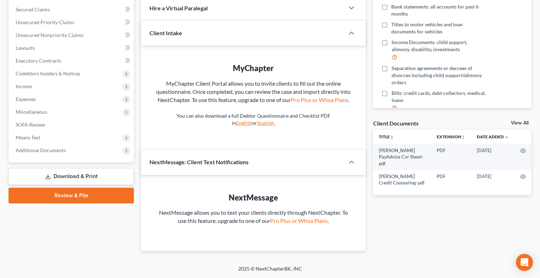
click at [82, 194] on link "Review & File" at bounding box center [71, 196] width 125 height 16
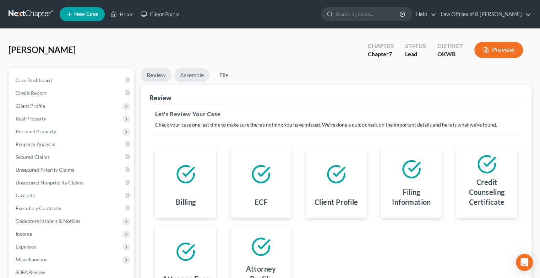
click at [197, 74] on link "Assemble" at bounding box center [191, 75] width 35 height 14
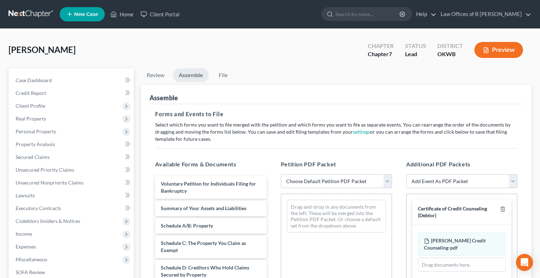
click at [390, 174] on select "Choose Default Petition PDF Packet Complete Bankruptcy Petition (all forms and …" at bounding box center [336, 181] width 111 height 14
select select "0"
click at [281, 174] on select "Choose Default Petition PDF Packet Complete Bankruptcy Petition (all forms and …" at bounding box center [336, 181] width 111 height 14
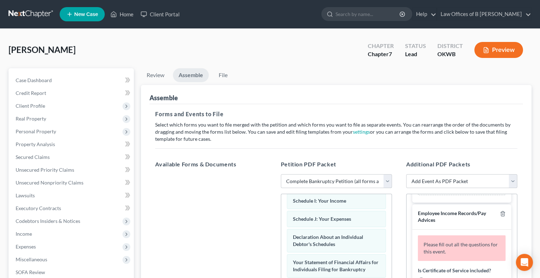
scroll to position [88, 0]
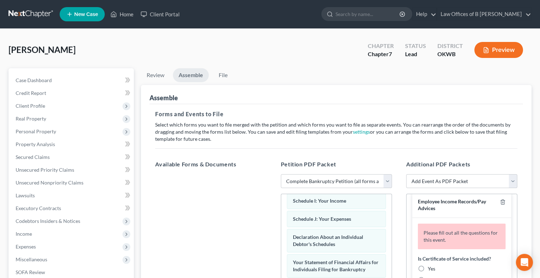
click at [428, 276] on label "No" at bounding box center [431, 279] width 7 height 7
click at [431, 276] on input "No" at bounding box center [433, 278] width 5 height 5
radio input "true"
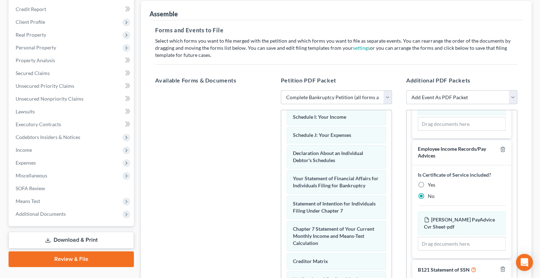
scroll to position [174, 0]
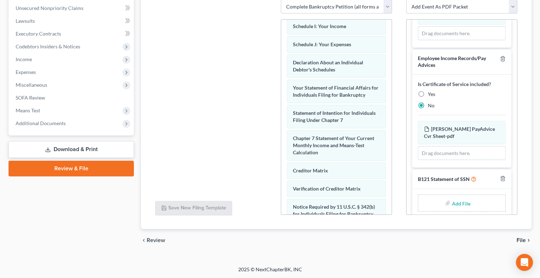
click at [520, 239] on span "File" at bounding box center [521, 240] width 9 height 6
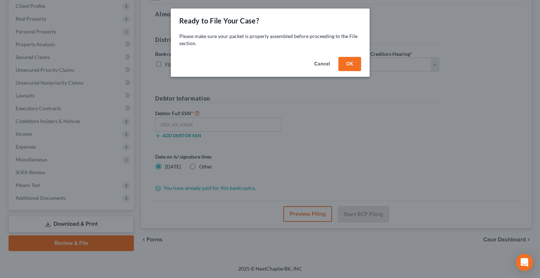
scroll to position [99, 0]
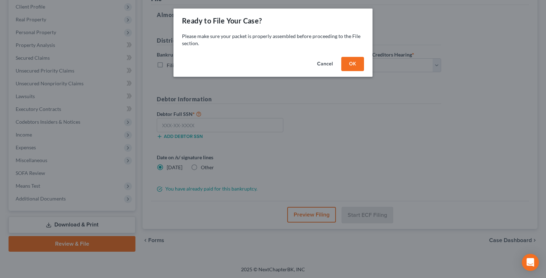
click at [354, 65] on button "OK" at bounding box center [352, 64] width 23 height 14
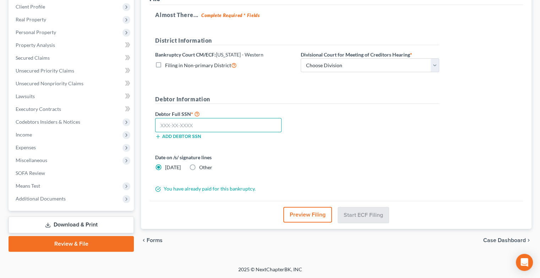
click at [209, 125] on input "text" at bounding box center [218, 125] width 126 height 14
type input "446-31-4081"
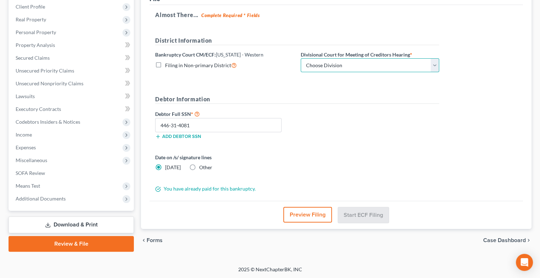
click at [438, 70] on select "Choose Division [US_STATE][GEOGRAPHIC_DATA]" at bounding box center [370, 65] width 139 height 14
select select "0"
click at [301, 58] on select "Choose Division [US_STATE][GEOGRAPHIC_DATA]" at bounding box center [370, 65] width 139 height 14
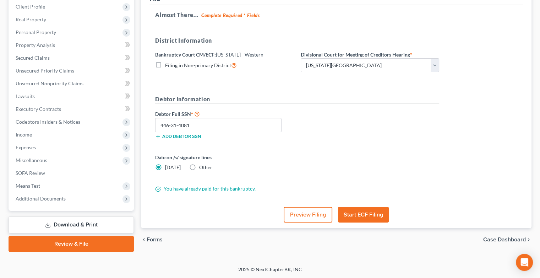
click at [358, 211] on button "Start ECF Filing" at bounding box center [363, 215] width 51 height 16
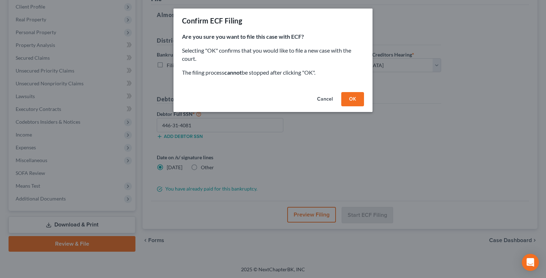
click at [352, 100] on button "OK" at bounding box center [352, 99] width 23 height 14
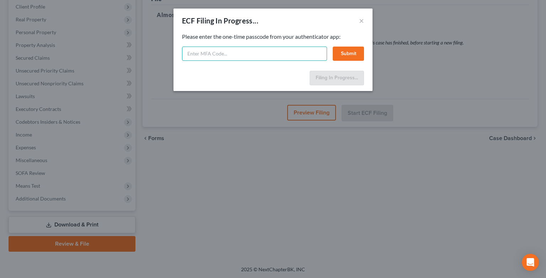
click at [272, 55] on input "text" at bounding box center [254, 54] width 145 height 14
type input "013188"
click at [352, 50] on button "Submit" at bounding box center [348, 54] width 31 height 14
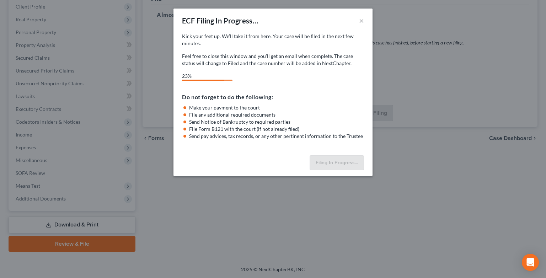
select select "0"
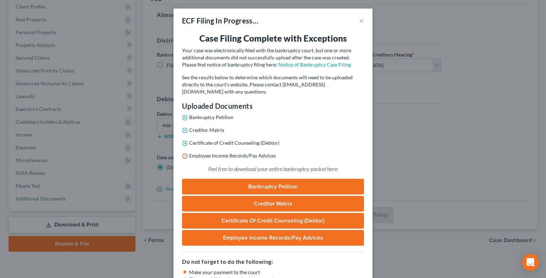
click at [436, 98] on div "ECF Filing In Progress... × Case Filing Complete with Exceptions Your case was …" at bounding box center [273, 139] width 546 height 278
click at [359, 23] on button "×" at bounding box center [361, 20] width 5 height 9
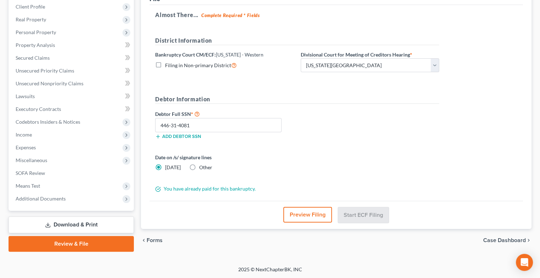
scroll to position [0, 0]
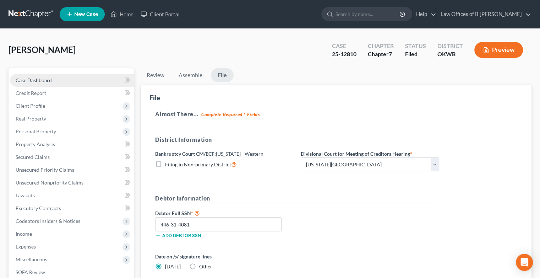
click at [39, 84] on link "Case Dashboard" at bounding box center [72, 80] width 124 height 13
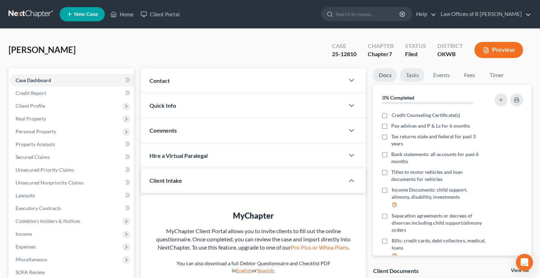
click at [419, 79] on link "Tasks" at bounding box center [412, 75] width 25 height 14
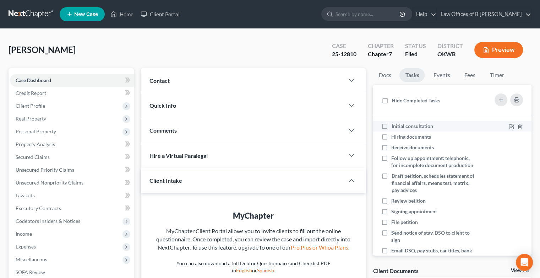
click at [392, 127] on label "Initial consultation" at bounding box center [415, 126] width 47 height 7
click at [394, 127] on input "Initial consultation" at bounding box center [396, 125] width 5 height 5
checkbox input "true"
click at [392, 136] on label "Hiring documents" at bounding box center [414, 136] width 45 height 7
click at [394, 136] on input "Hiring documents" at bounding box center [396, 135] width 5 height 5
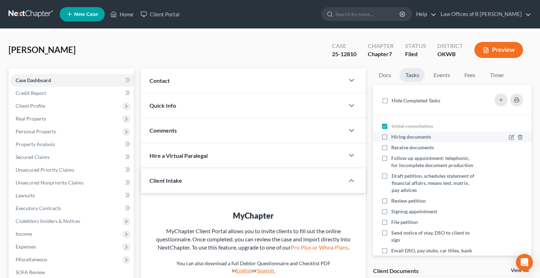
checkbox input "true"
click at [392, 149] on label "Receive documents" at bounding box center [416, 147] width 48 height 7
click at [394, 149] on input "Receive documents" at bounding box center [396, 146] width 5 height 5
checkbox input "true"
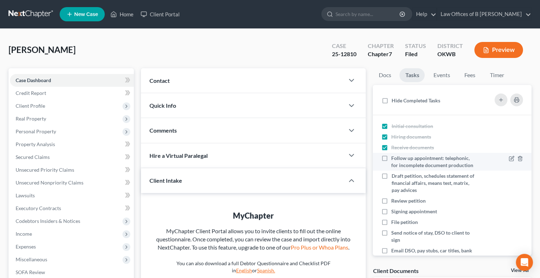
click at [392, 160] on label "Follow up appointment: telephonic, for incomplete document production" at bounding box center [435, 162] width 86 height 14
click at [394, 159] on input "Follow up appointment: telephonic, for incomplete document production" at bounding box center [396, 157] width 5 height 5
checkbox input "true"
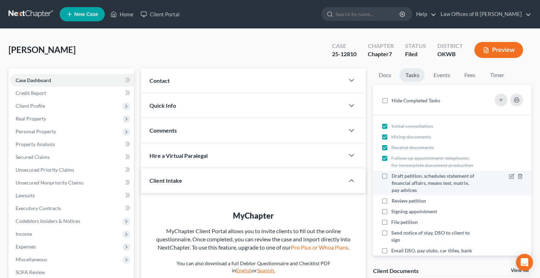
click at [392, 177] on label "Draft petition, schedules statement of financial affairs, means test, matrix, p…" at bounding box center [435, 182] width 86 height 21
click at [394, 177] on input "Draft petition, schedules statement of financial affairs, means test, matrix, p…" at bounding box center [396, 174] width 5 height 5
checkbox input "true"
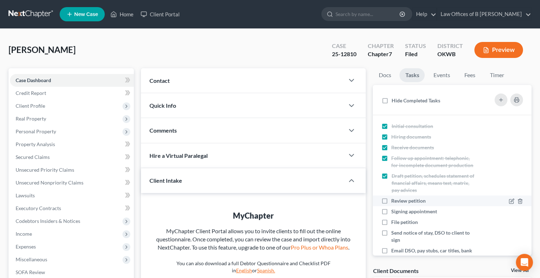
click at [392, 200] on label "Review petition" at bounding box center [412, 200] width 40 height 7
click at [394, 200] on input "Review petition" at bounding box center [396, 199] width 5 height 5
checkbox input "true"
click at [392, 211] on label "Signing appointment" at bounding box center [418, 211] width 52 height 7
click at [394, 211] on input "Signing appointment" at bounding box center [396, 210] width 5 height 5
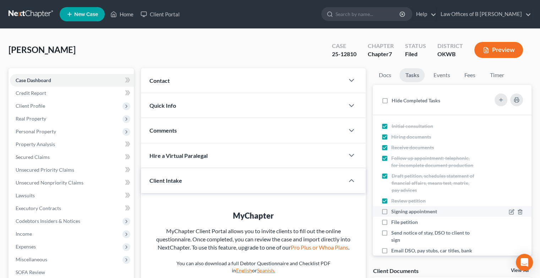
checkbox input "true"
click at [392, 223] on label "File petition" at bounding box center [408, 222] width 32 height 7
click at [394, 223] on input "File petition" at bounding box center [396, 221] width 5 height 5
checkbox input "true"
